Goal: Information Seeking & Learning: Check status

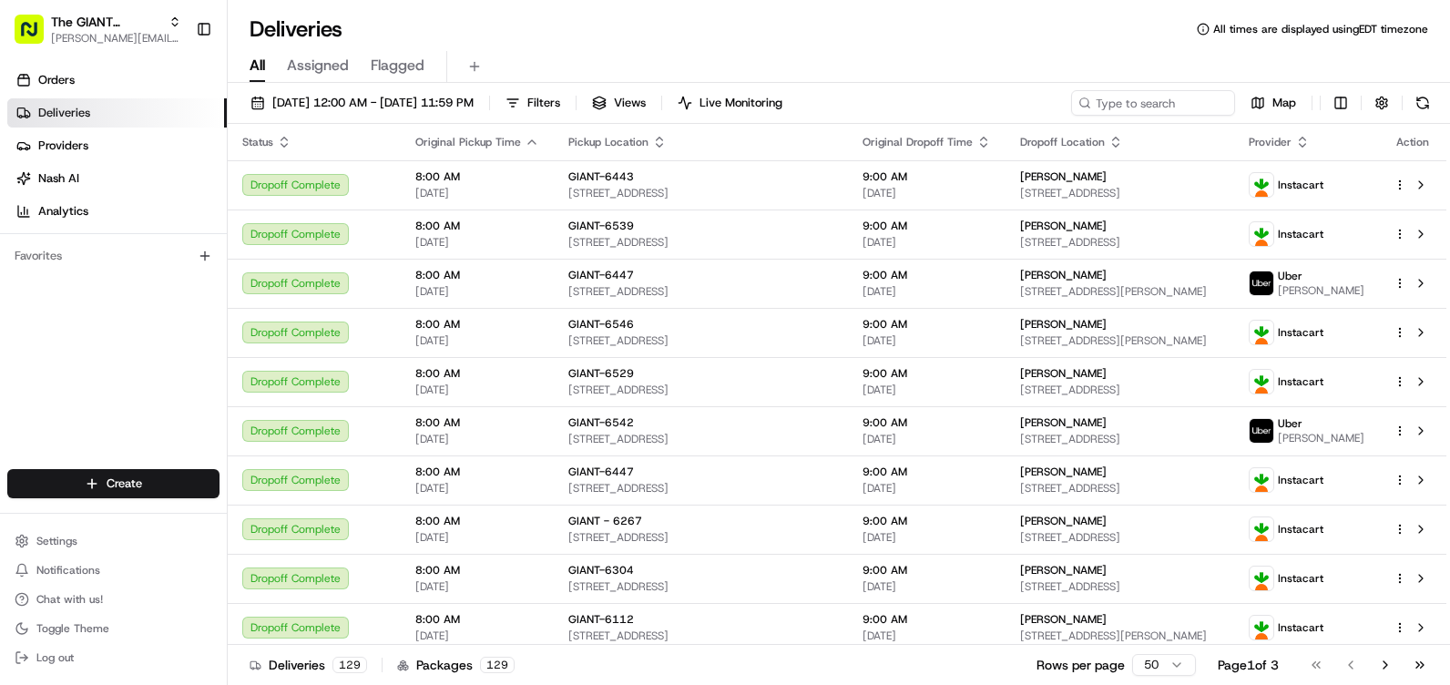
click at [622, 89] on div "[DATE] 12:00 AM - [DATE] 11:59 PM Filters Views Live Monitoring Map Status Orig…" at bounding box center [839, 386] width 1222 height 606
click at [560, 99] on span "Filters" at bounding box center [543, 103] width 33 height 16
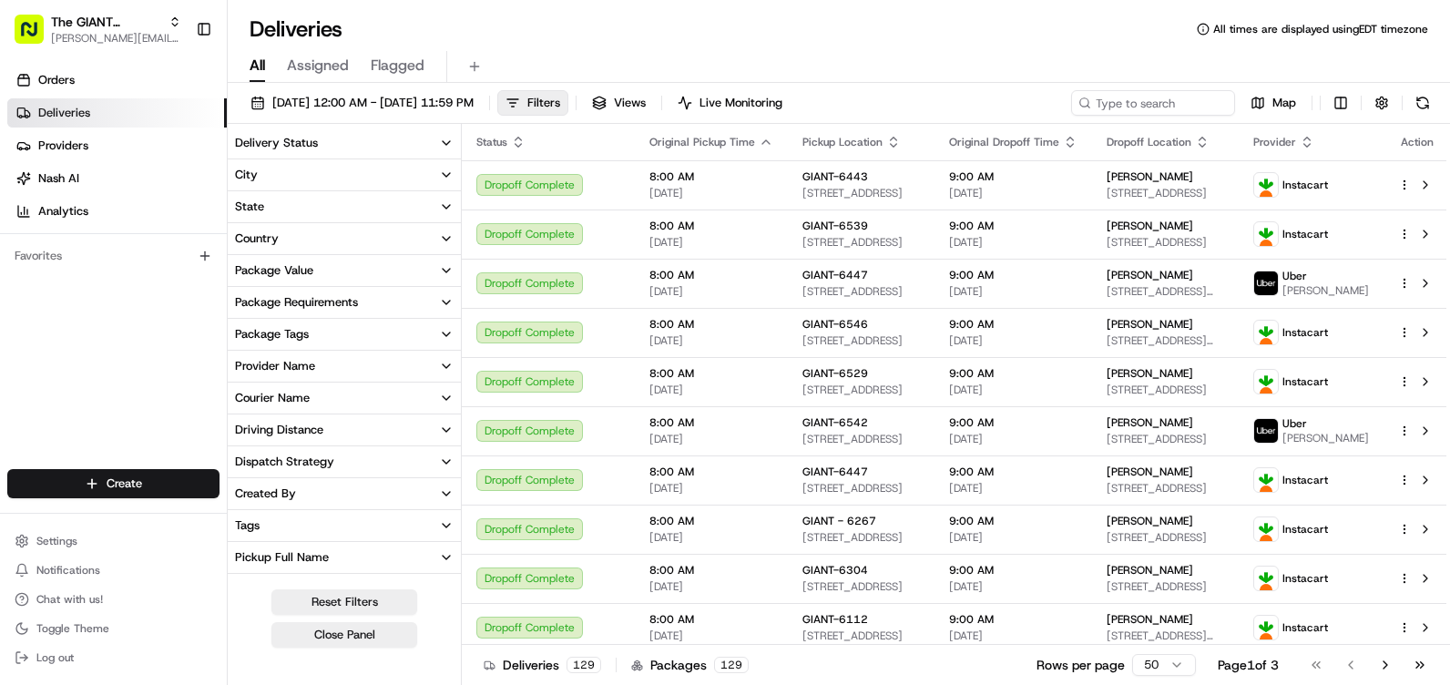
click at [361, 168] on button "City" at bounding box center [344, 174] width 233 height 31
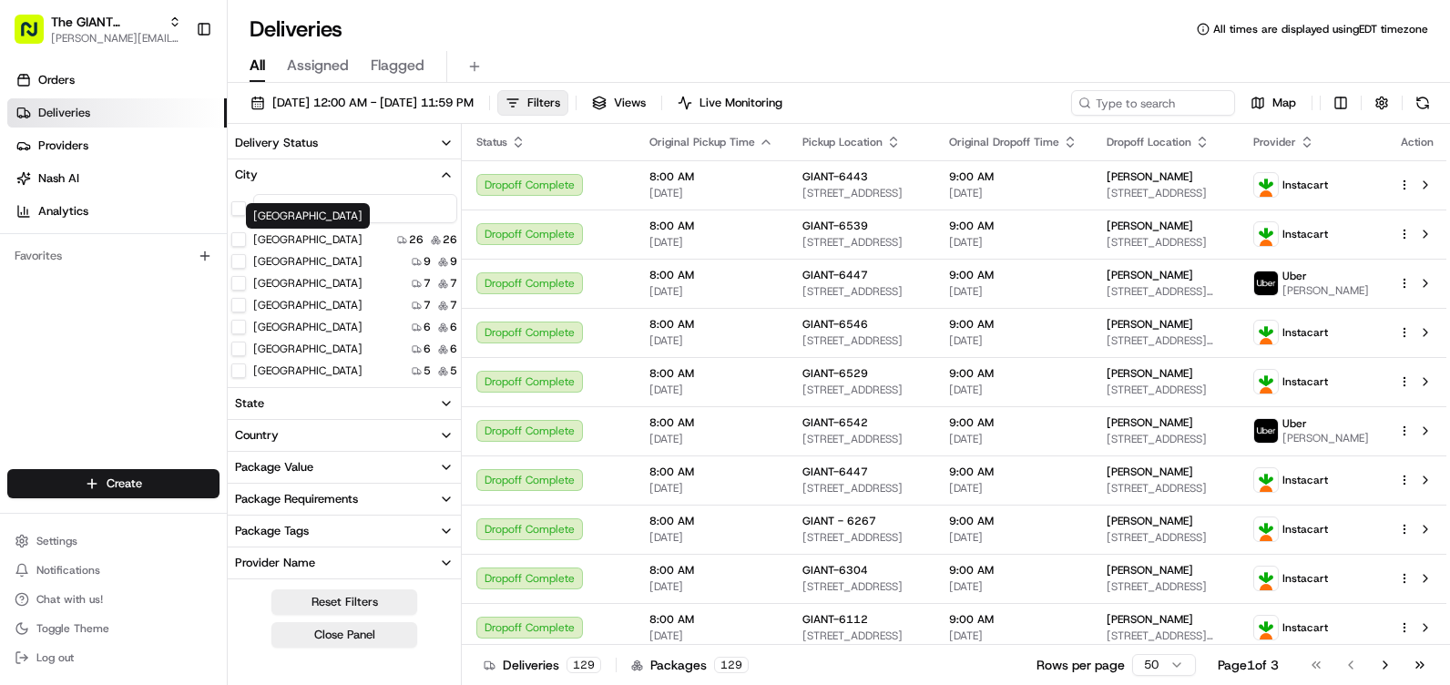
click at [291, 216] on div "Harrisburg Harrisburg" at bounding box center [308, 216] width 124 height 26
type input "u"
click at [323, 211] on input "u" at bounding box center [355, 208] width 204 height 29
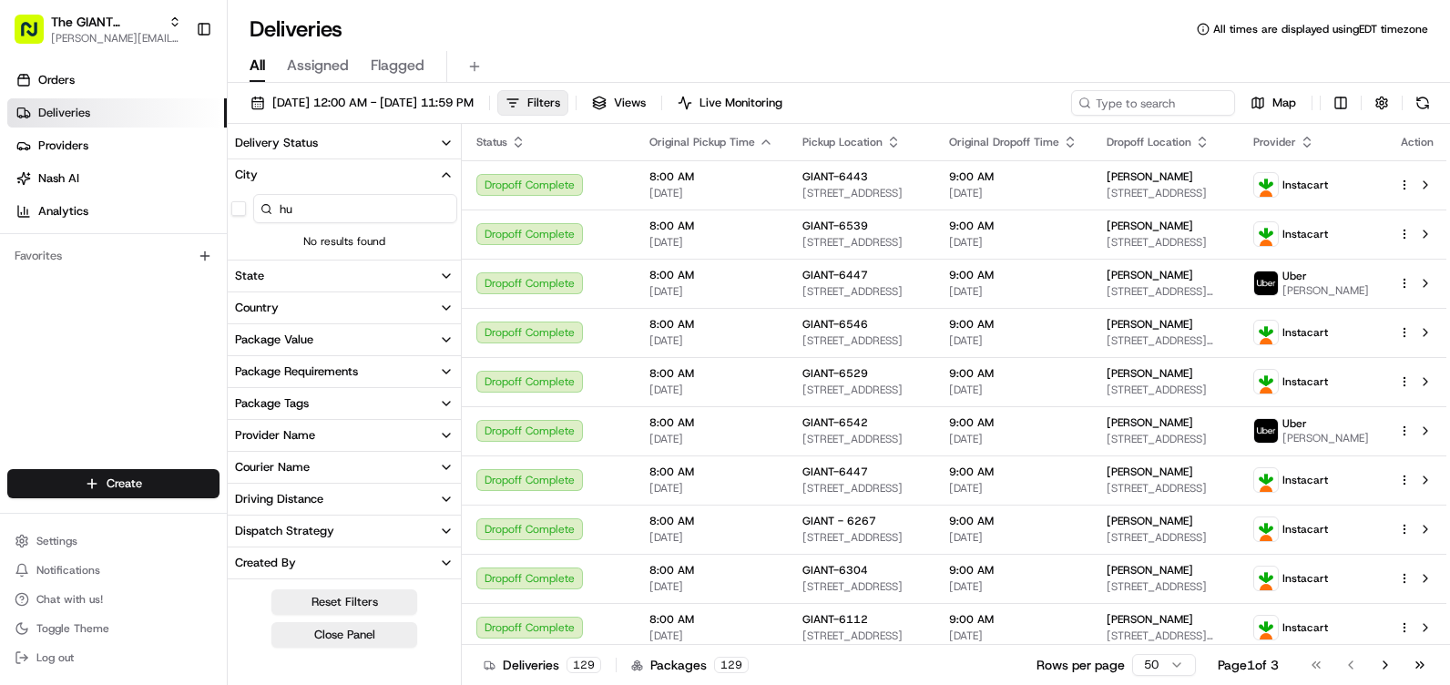
type input "h"
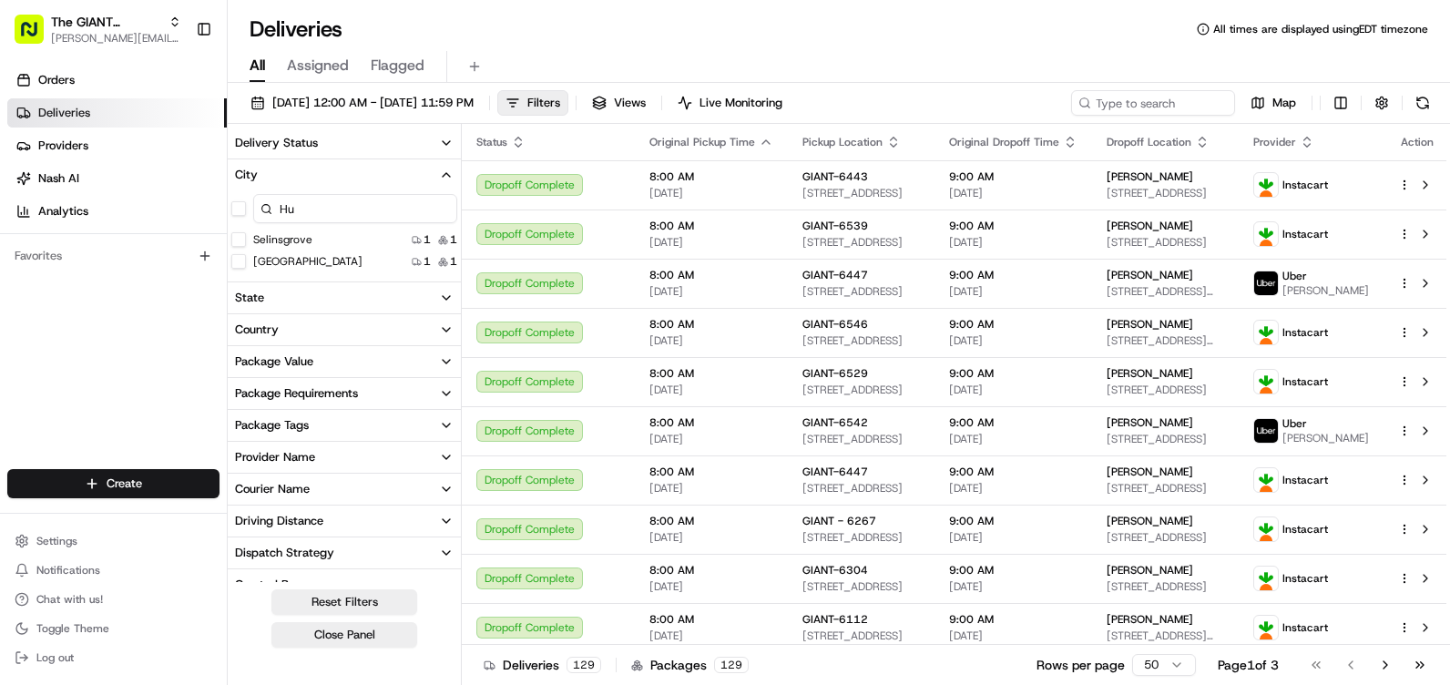
drag, startPoint x: 311, startPoint y: 211, endPoint x: 362, endPoint y: 187, distance: 56.6
click at [352, 198] on input "Hu" at bounding box center [355, 208] width 204 height 29
type input "Hu"
click at [646, 106] on span "Views" at bounding box center [630, 103] width 32 height 16
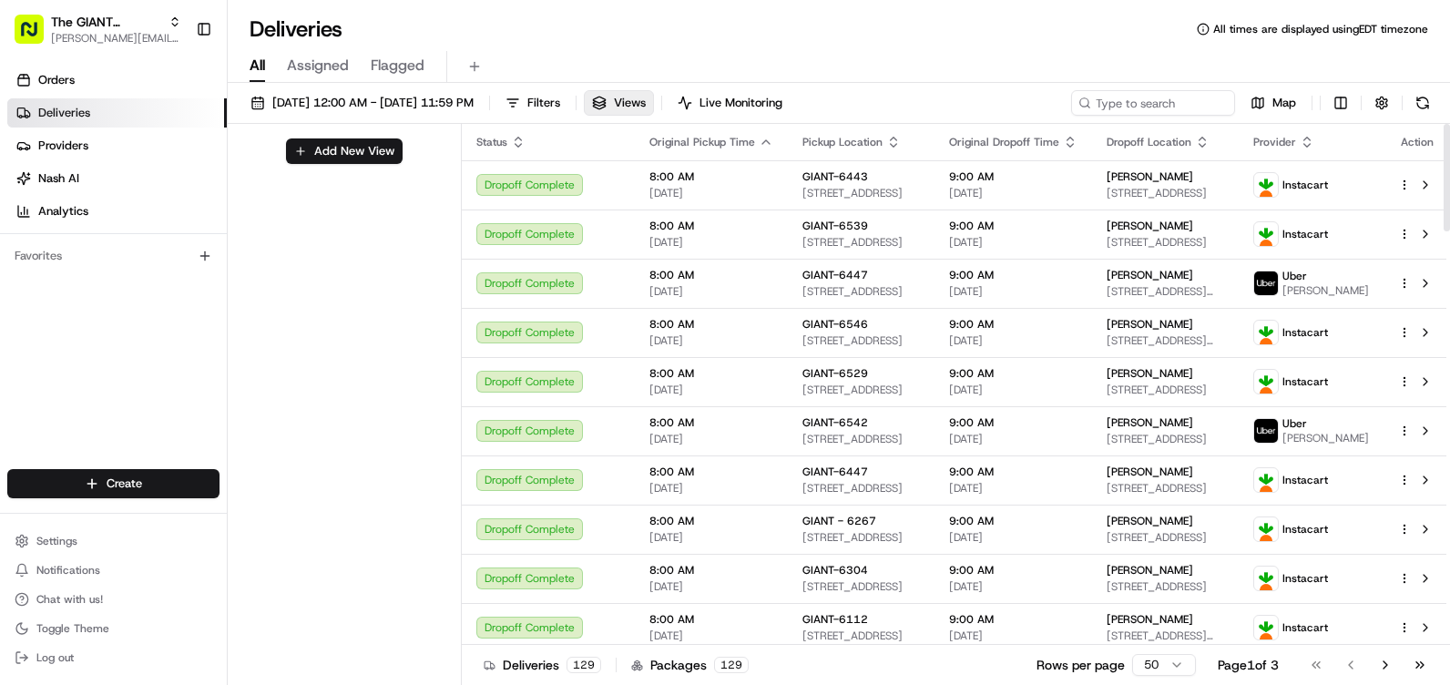
drag, startPoint x: 617, startPoint y: 109, endPoint x: 559, endPoint y: 132, distance: 62.6
click at [560, 108] on span "Filters" at bounding box center [543, 103] width 33 height 16
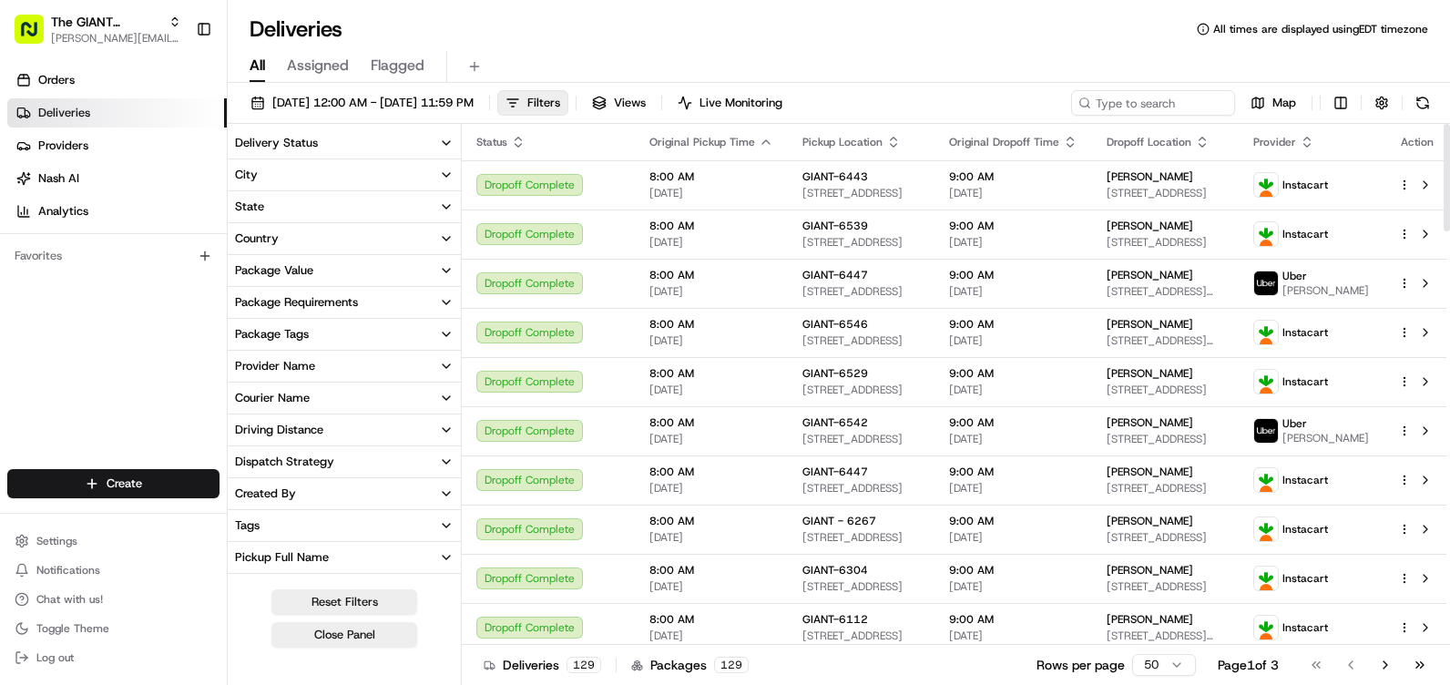
click at [447, 131] on button "Delivery Status" at bounding box center [344, 143] width 233 height 31
click at [428, 138] on button "Delivery Status" at bounding box center [344, 143] width 233 height 31
click at [427, 138] on button "Delivery Status" at bounding box center [344, 143] width 233 height 31
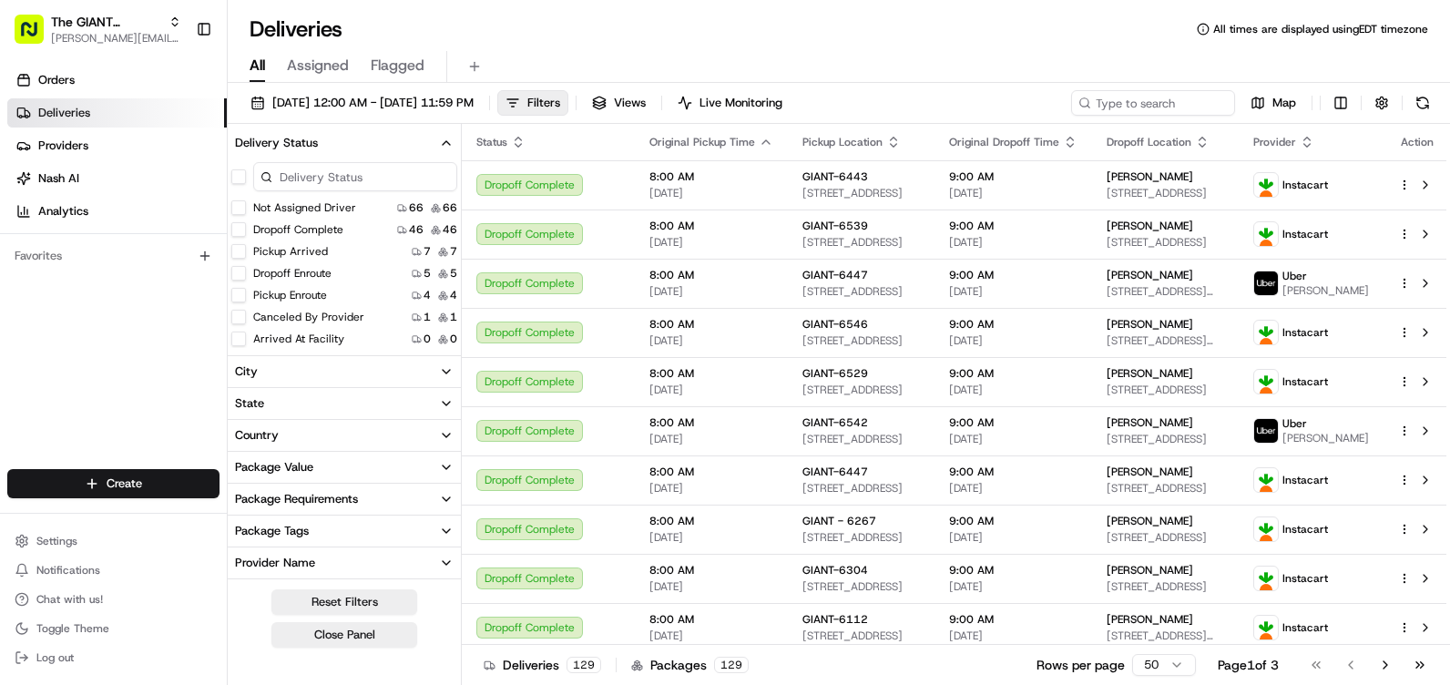
click at [411, 143] on button "Delivery Status" at bounding box center [344, 143] width 233 height 31
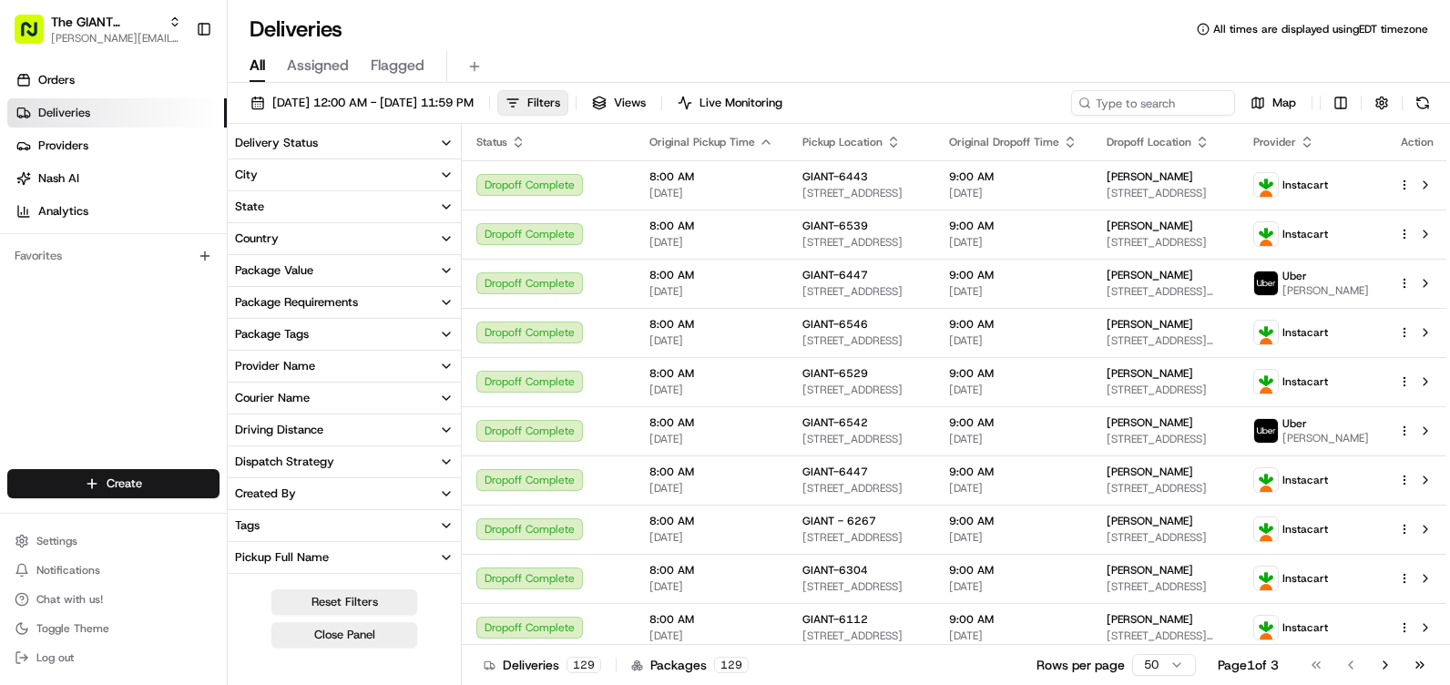
click at [374, 179] on button "City" at bounding box center [344, 174] width 233 height 31
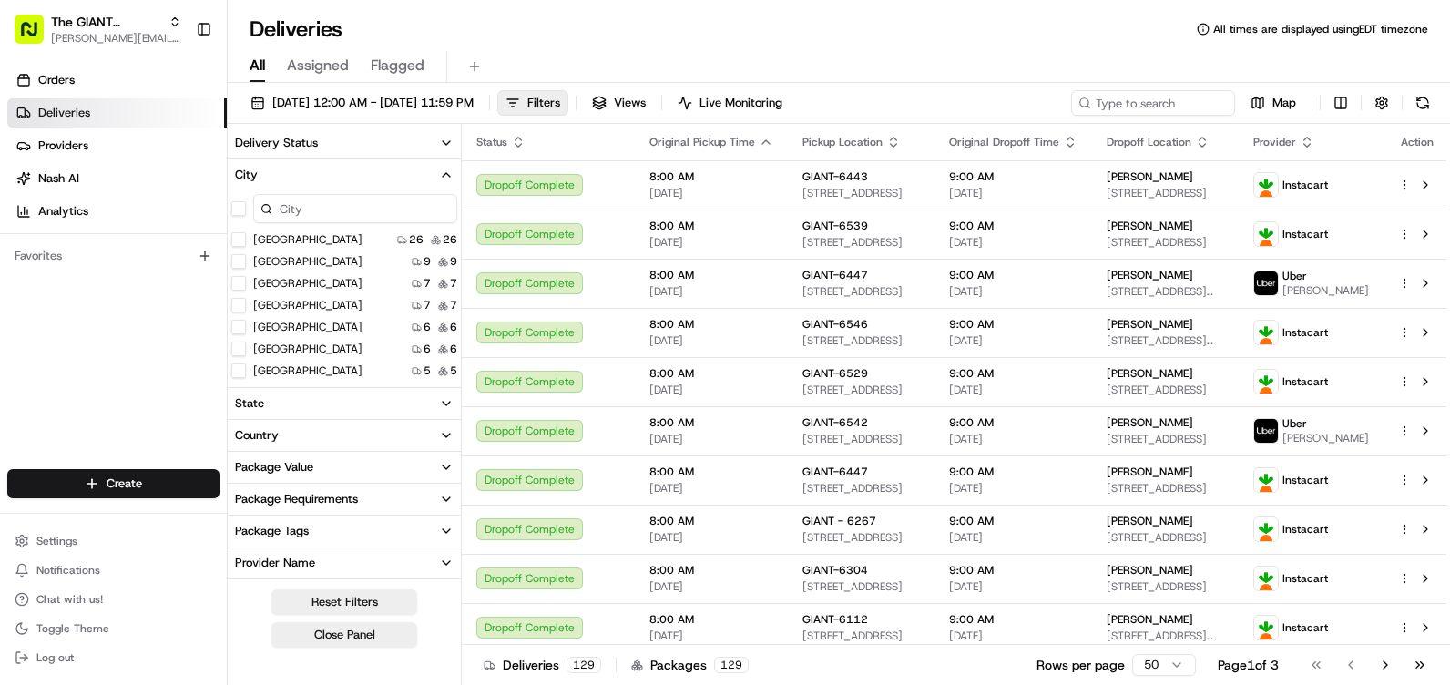
click at [324, 213] on input at bounding box center [355, 208] width 204 height 29
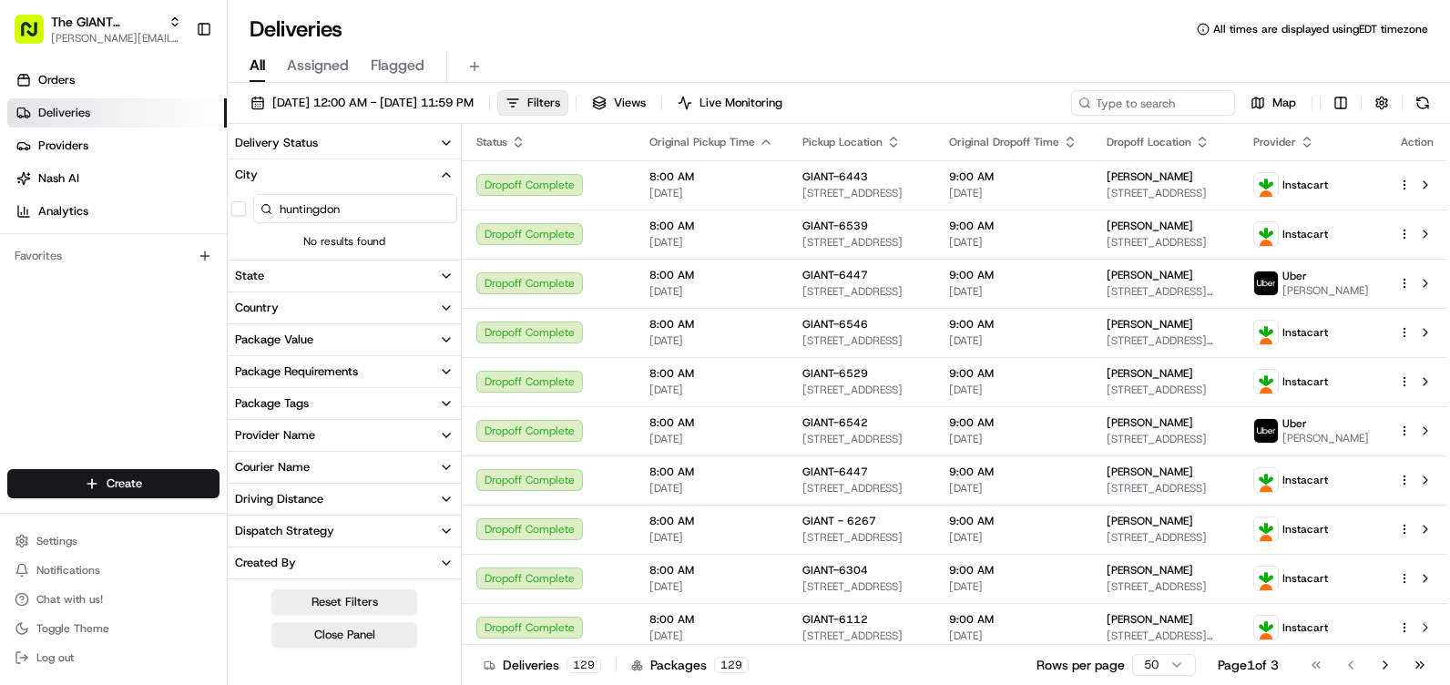
click at [289, 280] on button "State" at bounding box center [344, 275] width 233 height 31
click at [290, 308] on input at bounding box center [355, 309] width 204 height 29
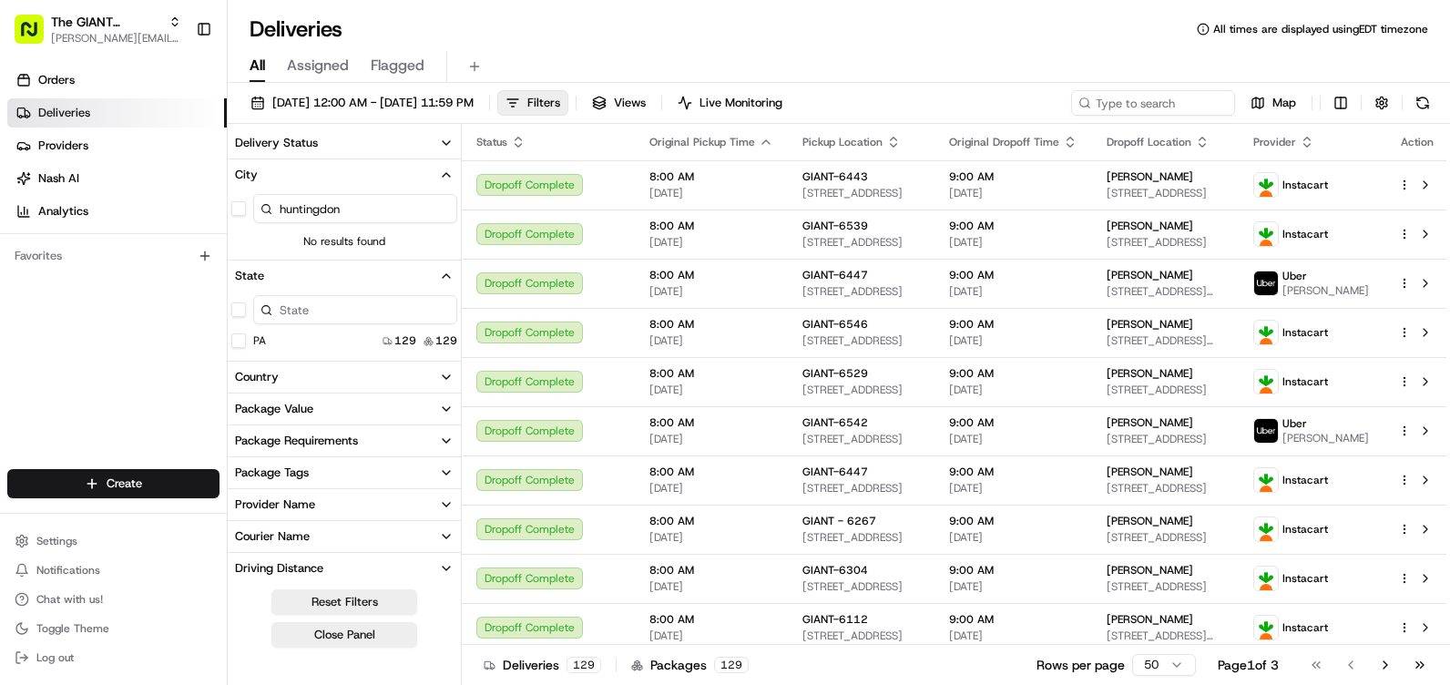
click at [251, 341] on div "PA" at bounding box center [248, 340] width 35 height 15
click at [232, 335] on button "PA" at bounding box center [238, 340] width 15 height 15
click at [357, 212] on input "huntingdon" at bounding box center [355, 208] width 204 height 29
type input "Huntingdon"
click at [76, 86] on link "Orders" at bounding box center [116, 80] width 219 height 29
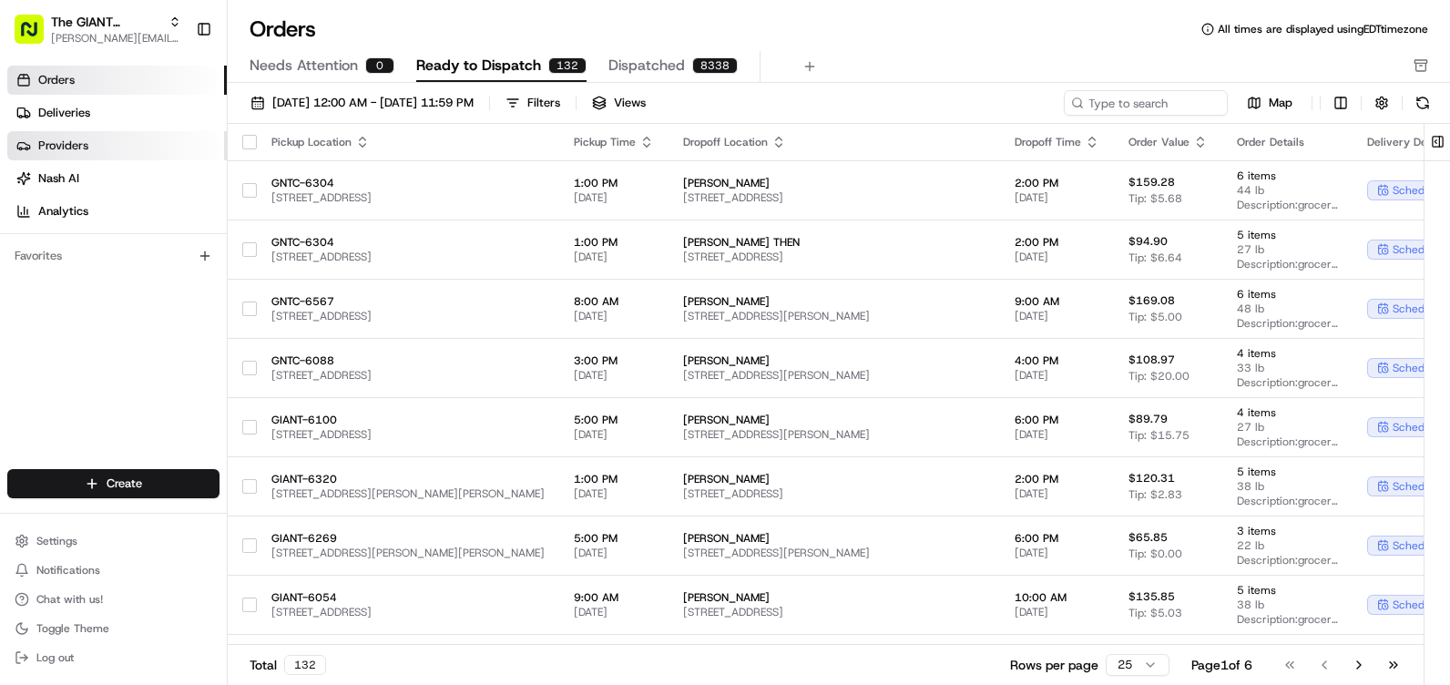
click at [97, 143] on link "Providers" at bounding box center [116, 145] width 219 height 29
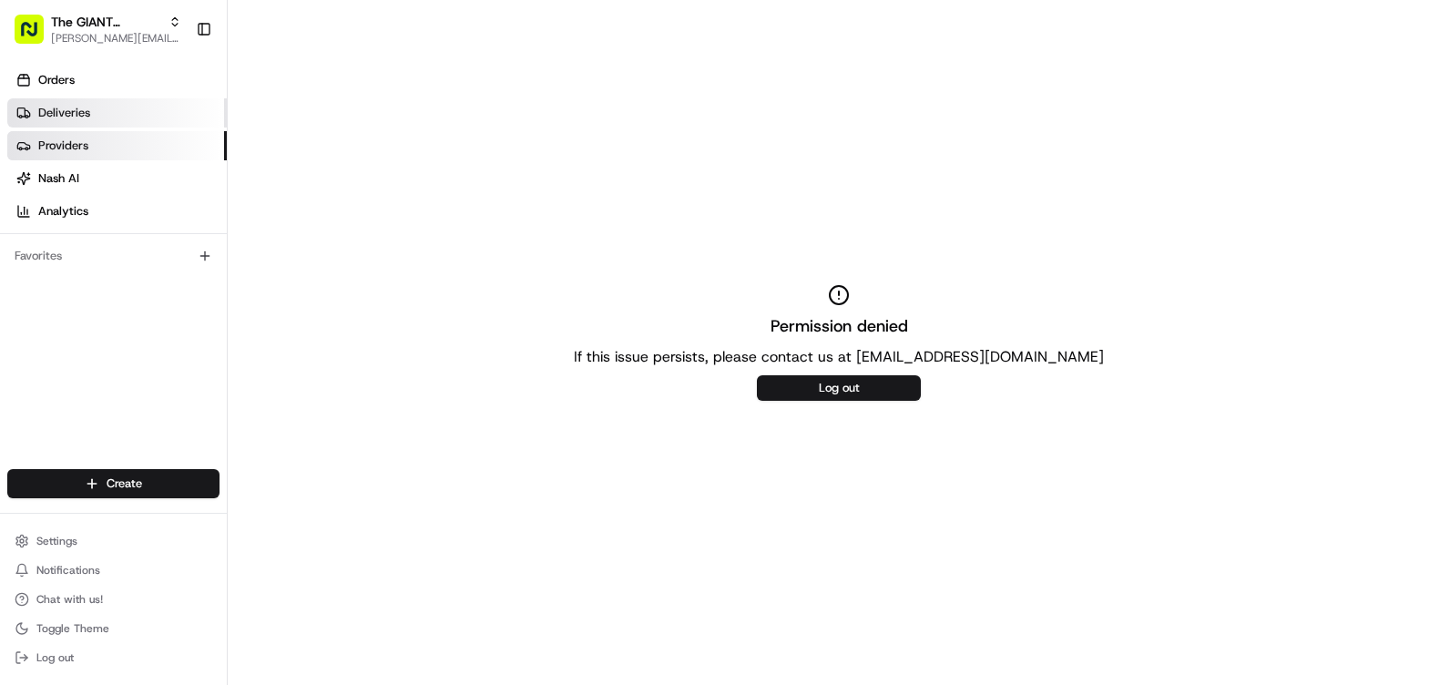
click at [66, 118] on span "Deliveries" at bounding box center [64, 113] width 52 height 16
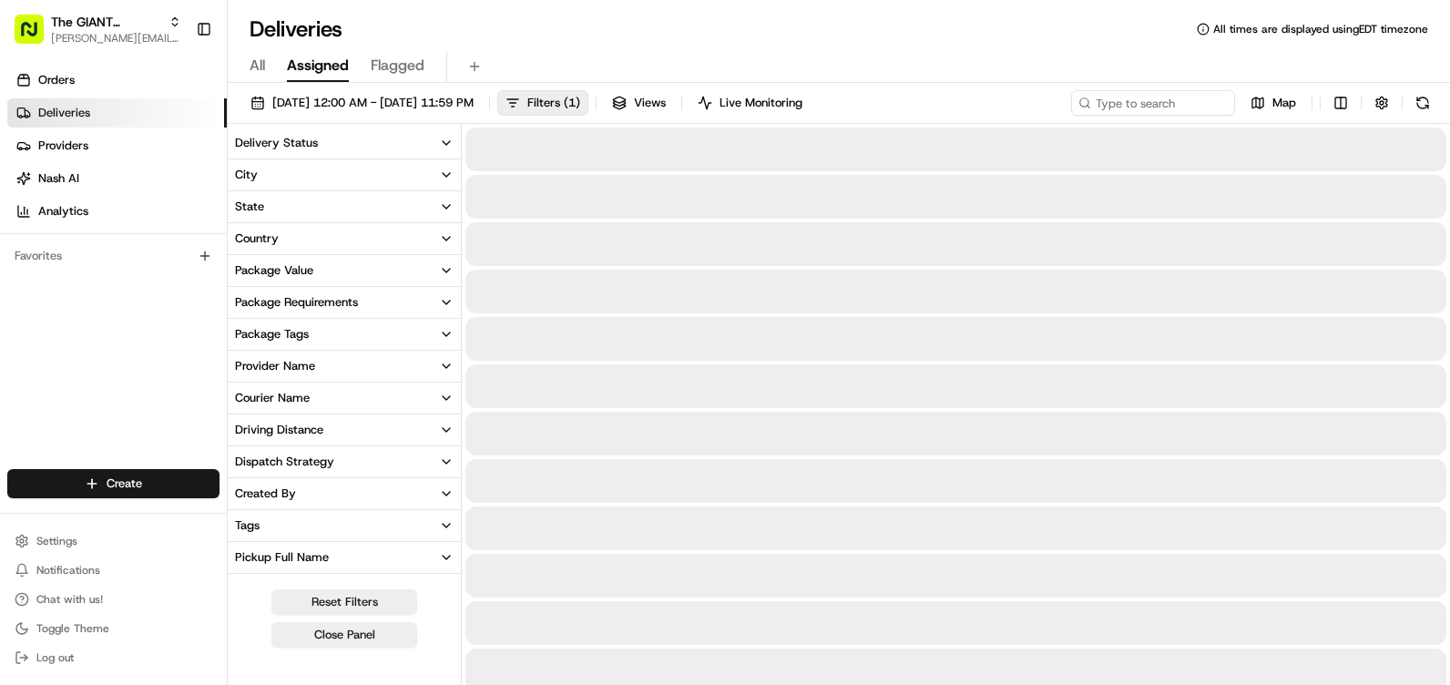
click at [321, 69] on span "Assigned" at bounding box center [318, 66] width 62 height 22
click at [258, 65] on span "All" at bounding box center [257, 66] width 15 height 22
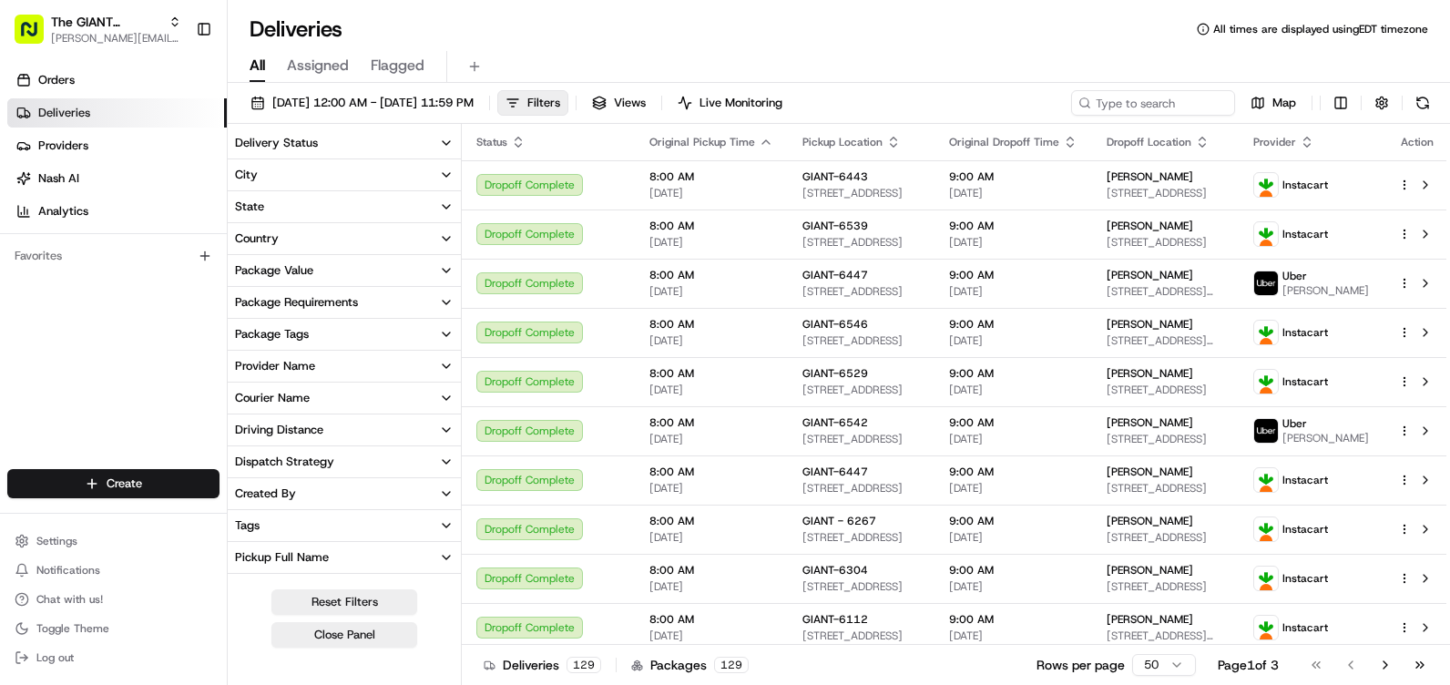
click at [434, 144] on button "Delivery Status" at bounding box center [344, 143] width 233 height 31
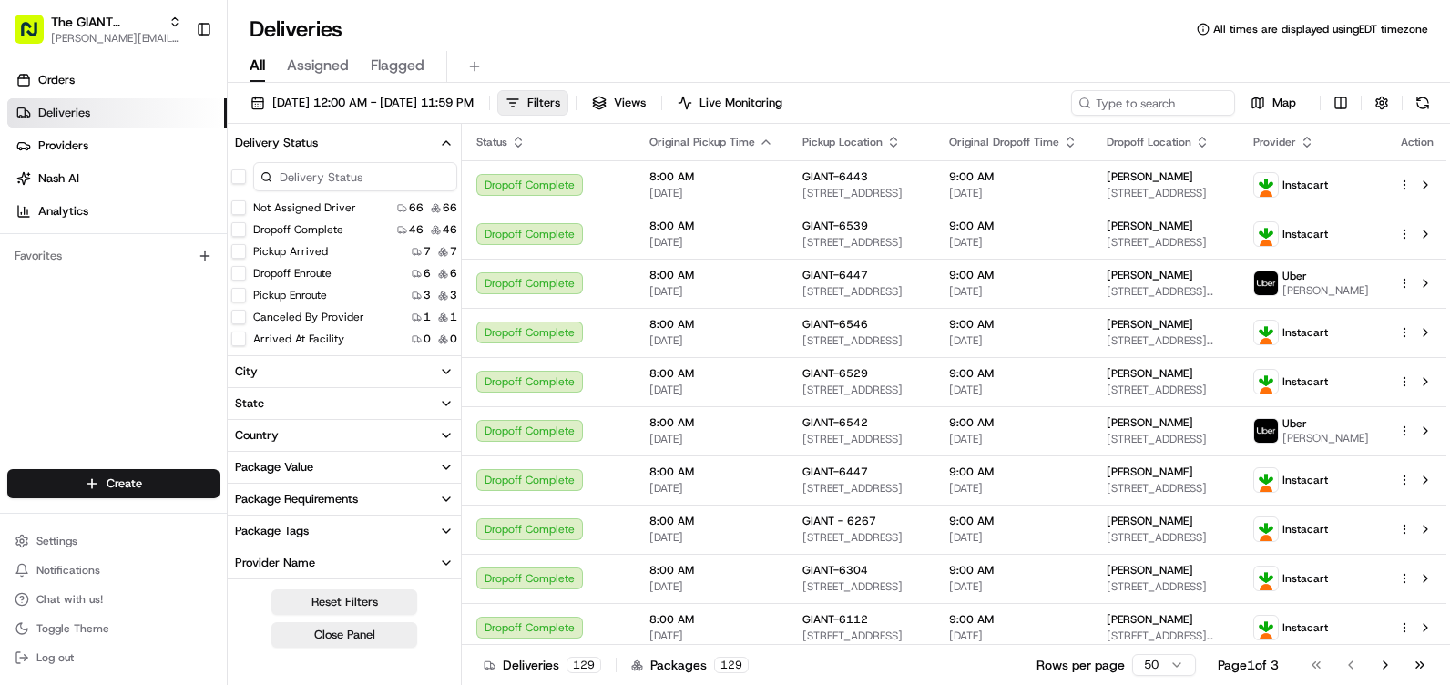
click at [374, 168] on input at bounding box center [355, 176] width 204 height 29
click at [406, 141] on button "Delivery Status" at bounding box center [344, 143] width 233 height 31
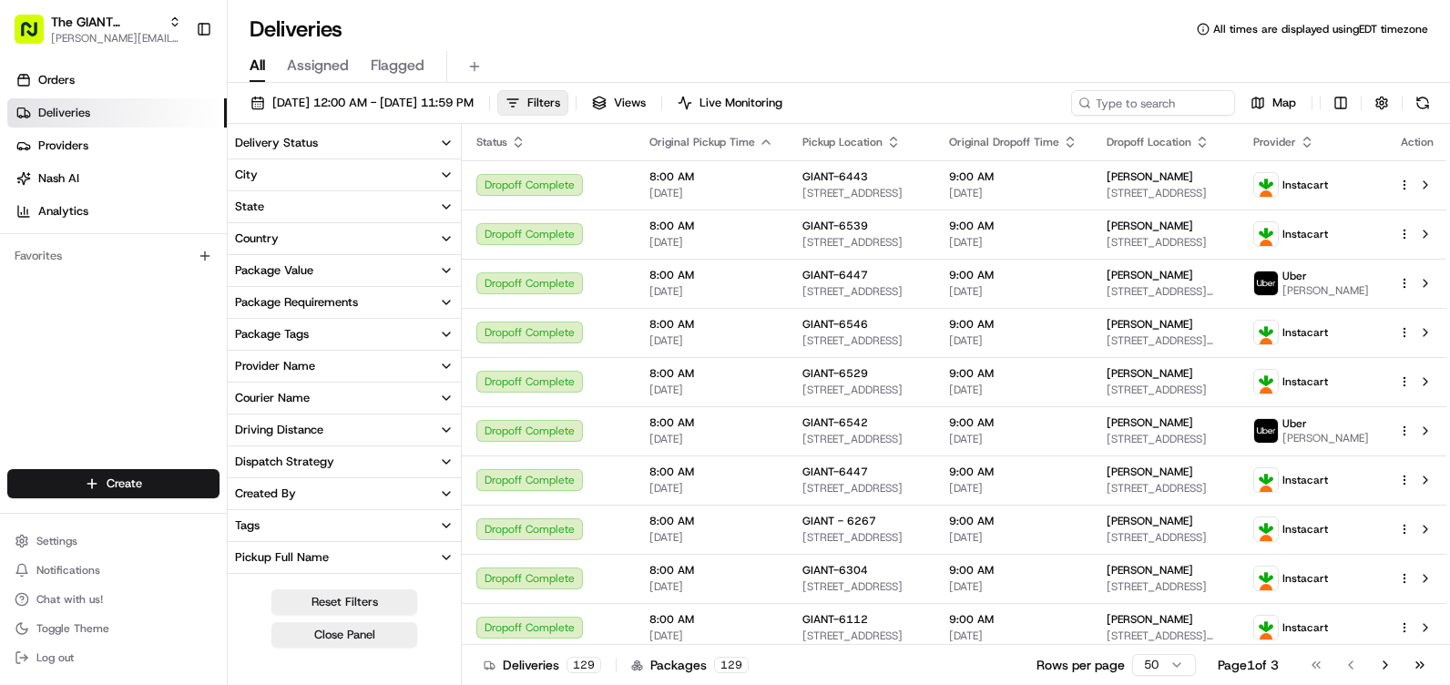
click at [284, 179] on button "City" at bounding box center [344, 174] width 233 height 31
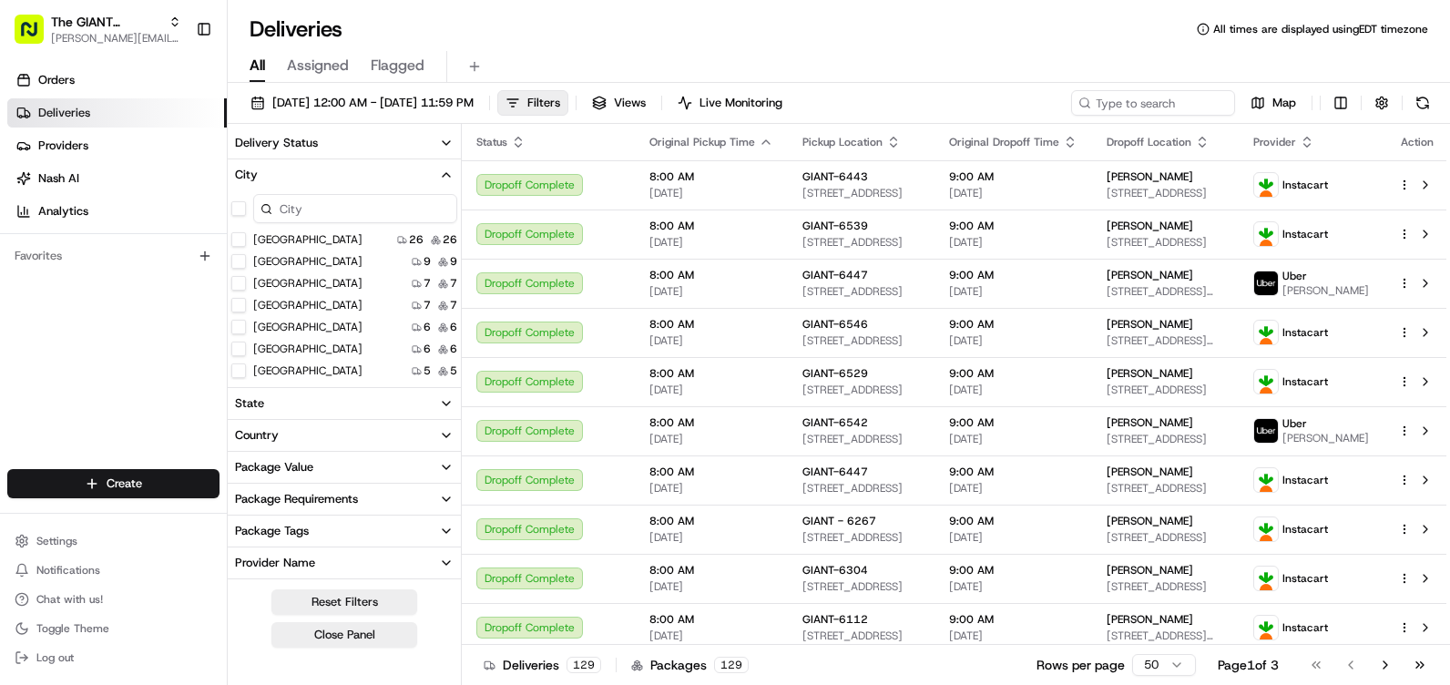
click at [304, 67] on span "Assigned" at bounding box center [318, 66] width 62 height 22
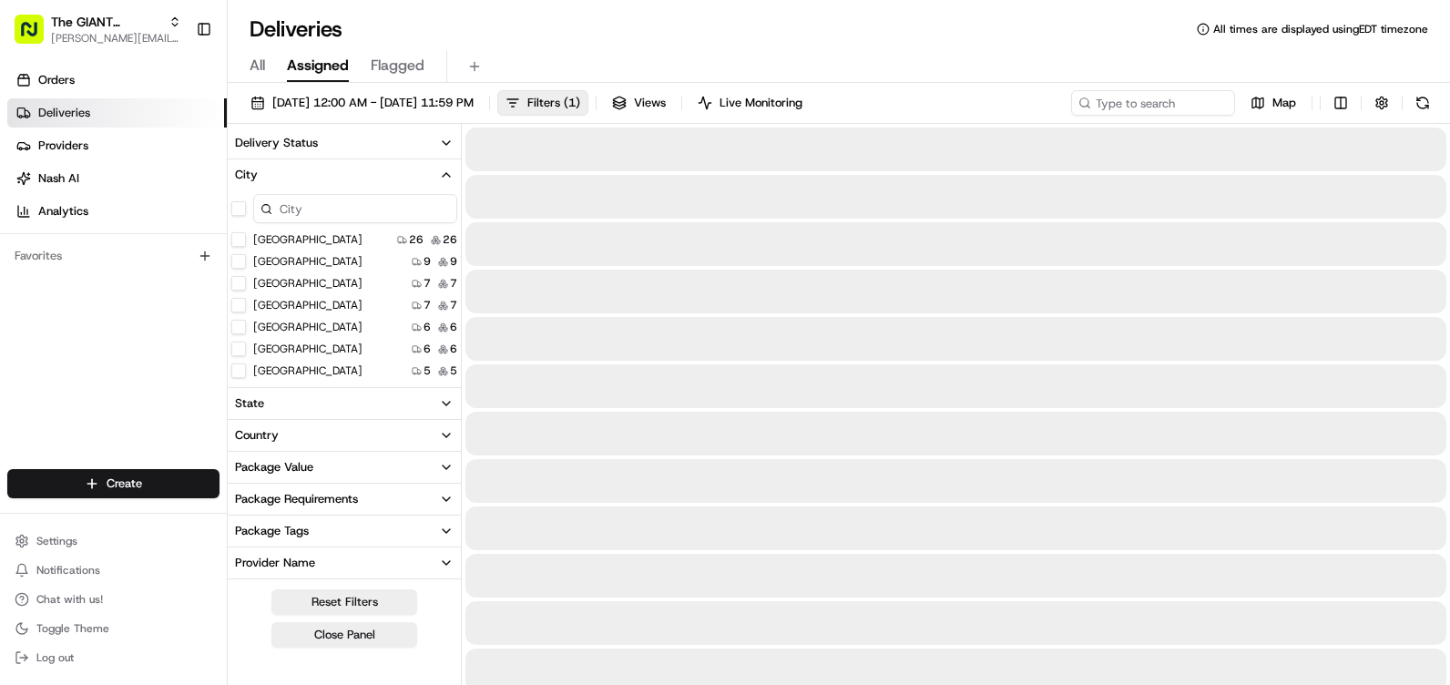
click at [331, 209] on input at bounding box center [355, 208] width 204 height 29
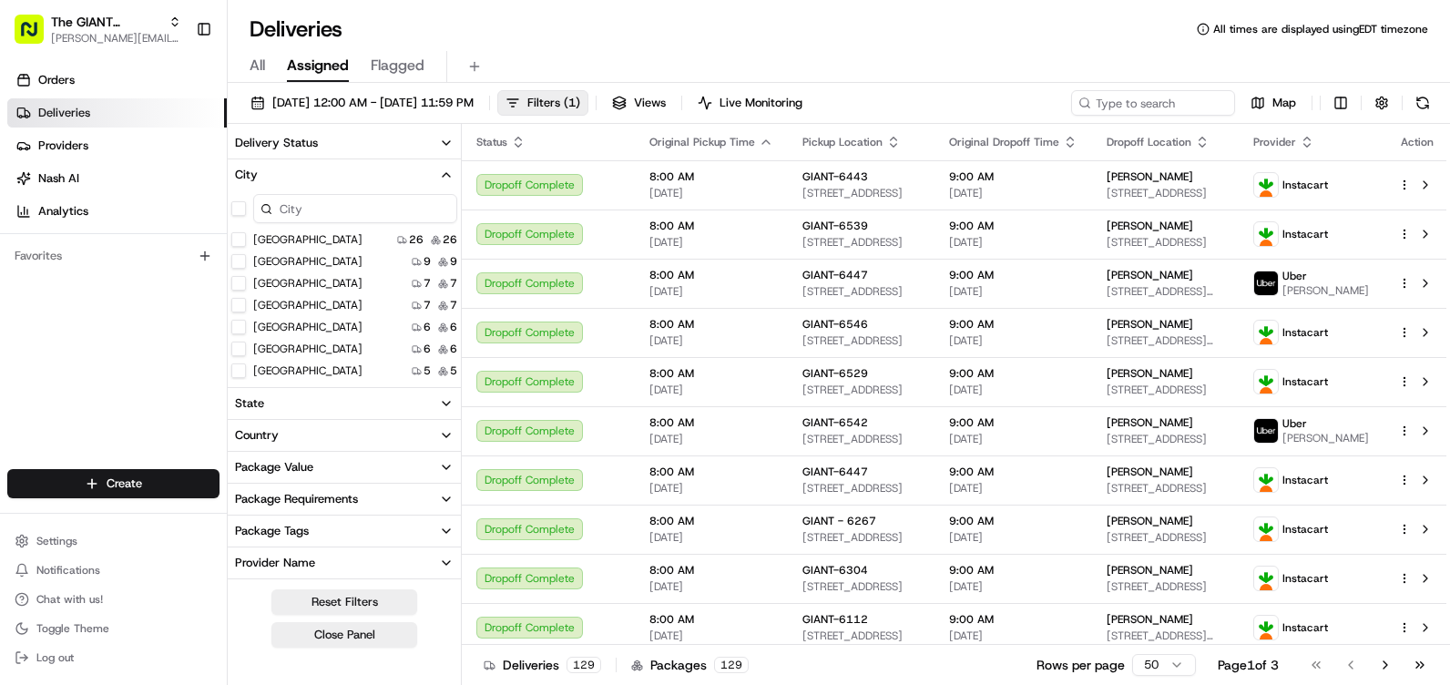
click at [309, 201] on input at bounding box center [355, 208] width 204 height 29
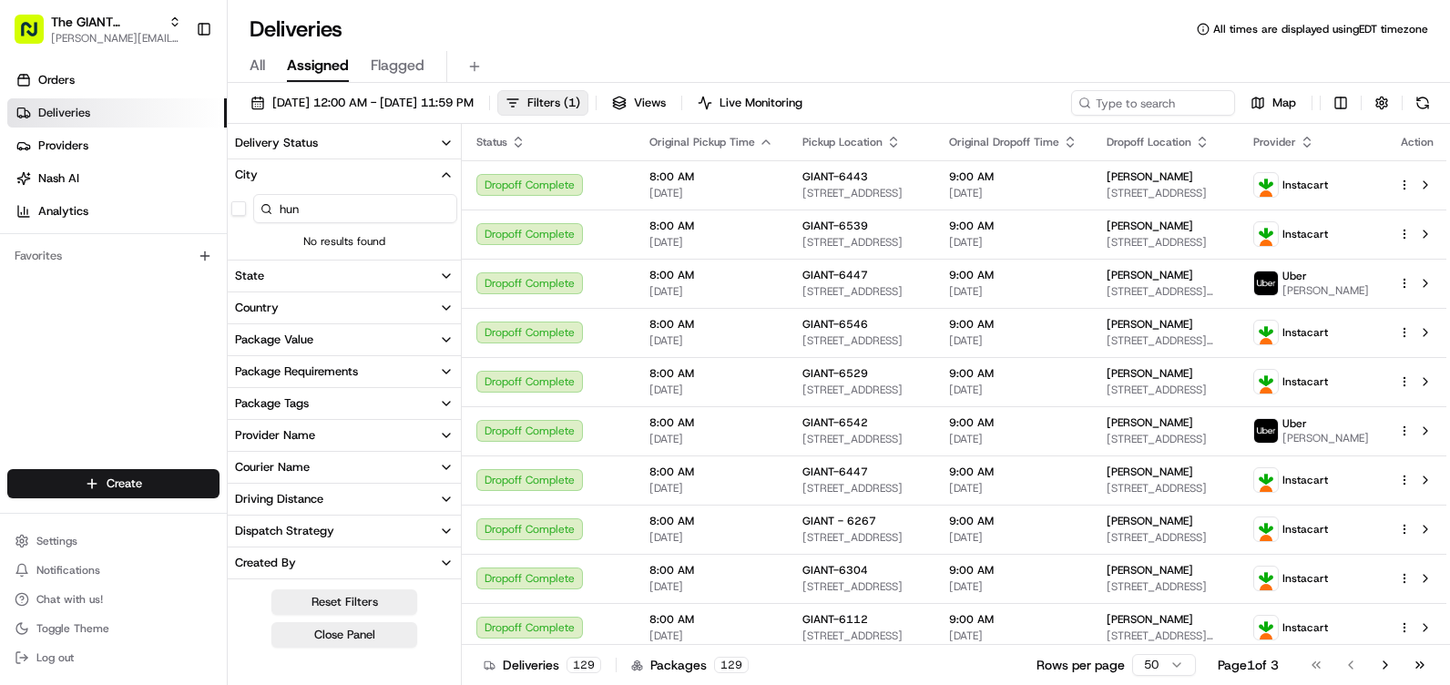
drag, startPoint x: 331, startPoint y: 597, endPoint x: 340, endPoint y: 582, distance: 18.0
click at [332, 597] on button "Reset Filters" at bounding box center [344, 602] width 146 height 26
click at [319, 216] on input "hun" at bounding box center [355, 208] width 204 height 29
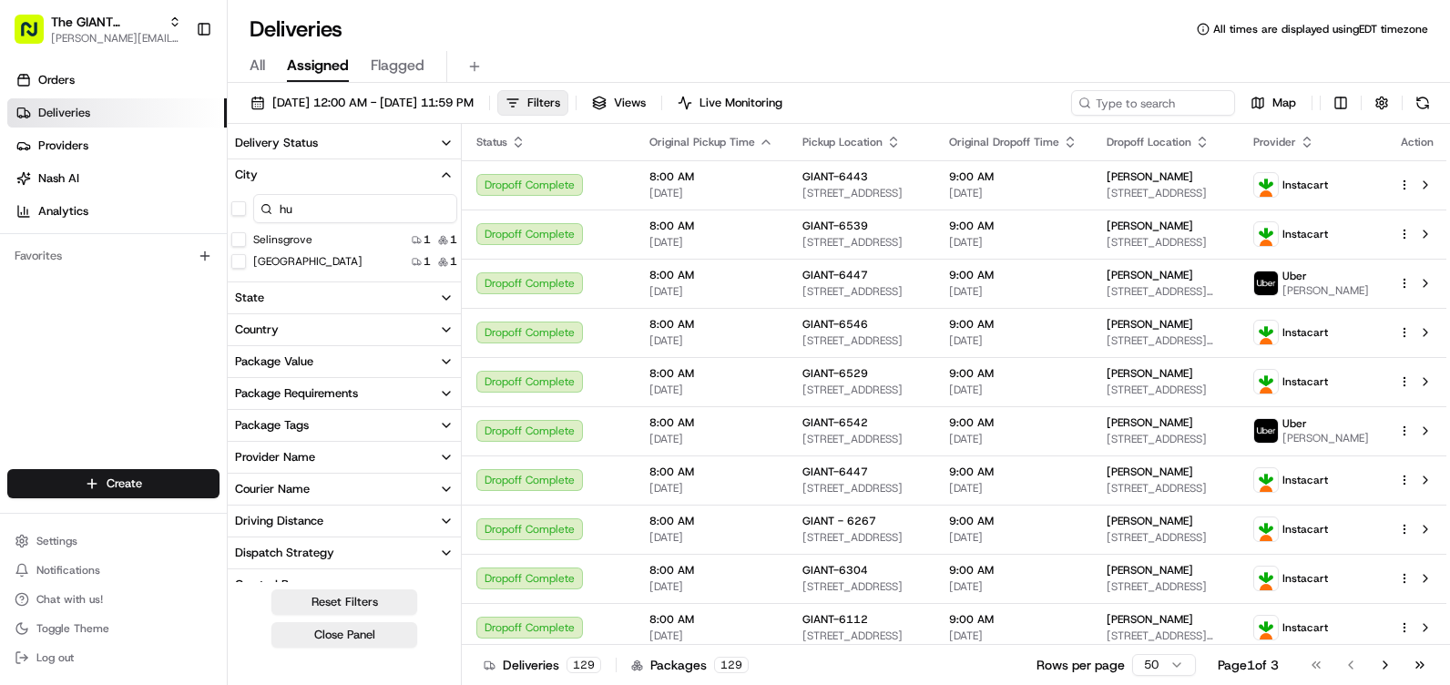
click at [307, 211] on input "hu" at bounding box center [355, 208] width 204 height 29
type input "h"
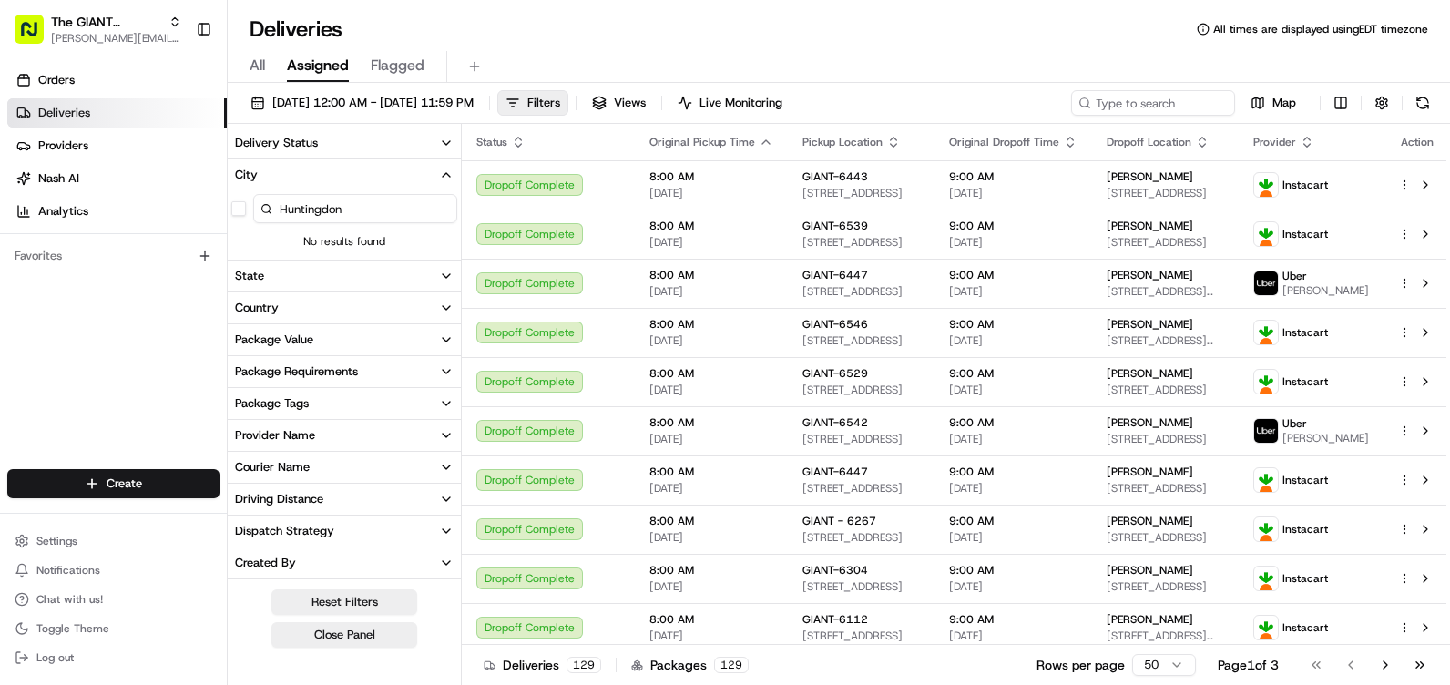
type input "Huntingdon"
